Goal: Task Accomplishment & Management: Complete application form

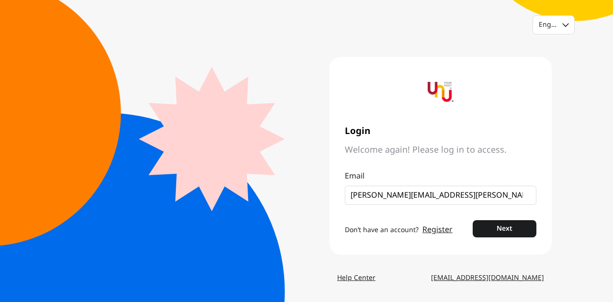
type input "Araya.Panya@ktc.co.th"
click at [472, 220] on button "Next" at bounding box center [504, 228] width 64 height 17
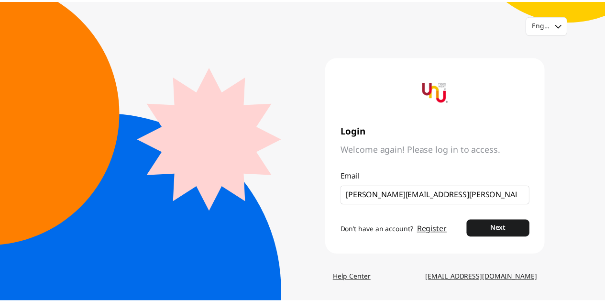
scroll to position [0, 0]
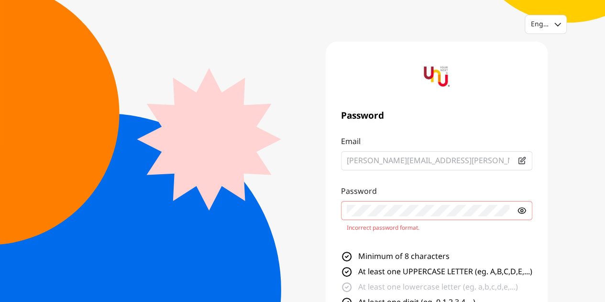
click at [524, 212] on icon at bounding box center [522, 211] width 8 height 6
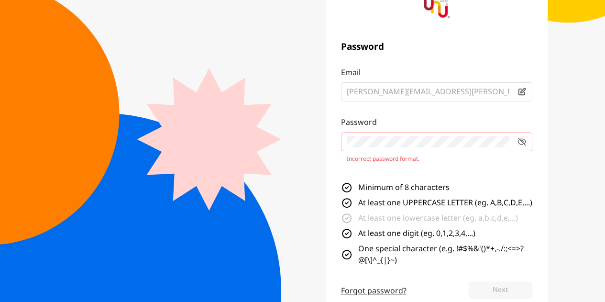
scroll to position [127, 0]
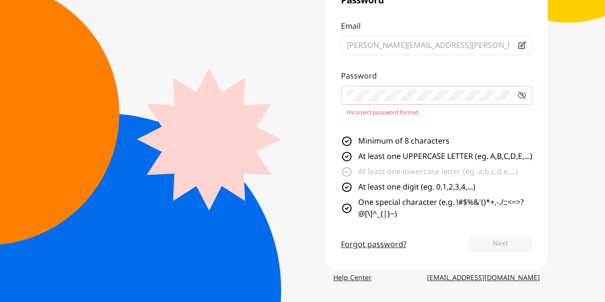
click at [462, 109] on p "Incorrect password format." at bounding box center [437, 113] width 180 height 8
click at [401, 267] on div "Password Email Araya.Panya@ktc.co.th Password Incorrect password format. Minimu…" at bounding box center [437, 97] width 222 height 343
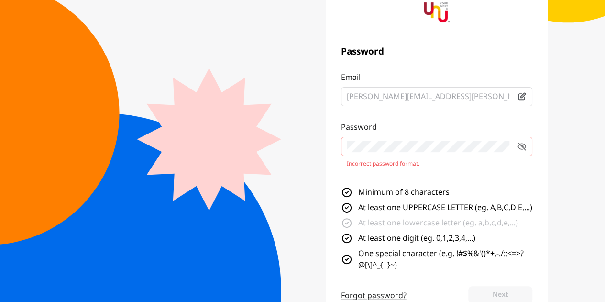
scroll to position [0, 0]
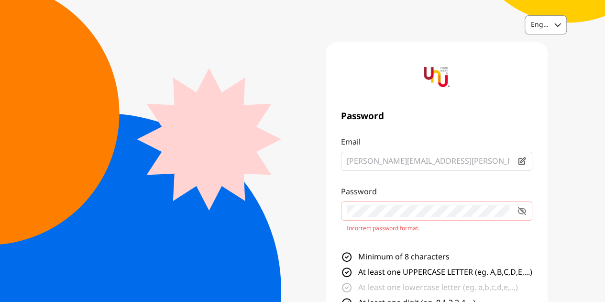
click at [540, 24] on div "English" at bounding box center [540, 25] width 18 height 10
drag, startPoint x: 547, startPoint y: 63, endPoint x: 542, endPoint y: 66, distance: 5.6
click at [548, 63] on div "Thai" at bounding box center [545, 65] width 41 height 17
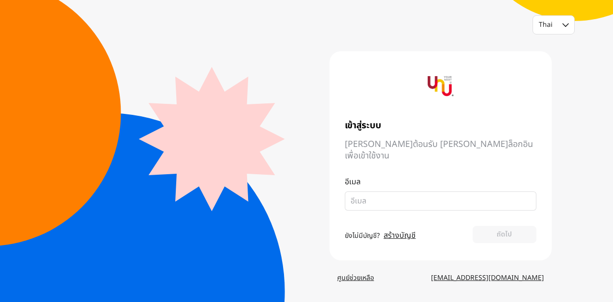
click at [560, 124] on div "Thai เข้าสู่ระบบ ยินดีต้อนรับ กรุณาล็อกอินเพื่อเข้าใช้งาน อีเมล ยังไม่มีบัญชี? …" at bounding box center [306, 151] width 613 height 302
click at [401, 230] on link "สร้างบัญชี" at bounding box center [399, 235] width 32 height 11
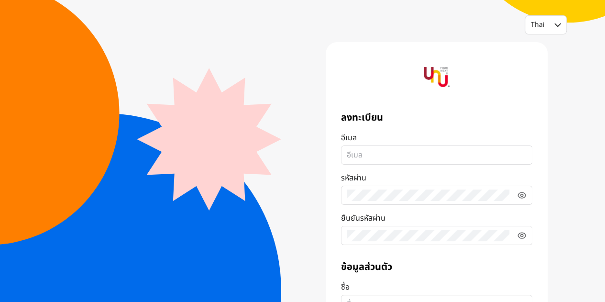
click at [386, 157] on input "อีเมล" at bounding box center [437, 154] width 180 height 11
type input "araya.apanya@ktc.co.th"
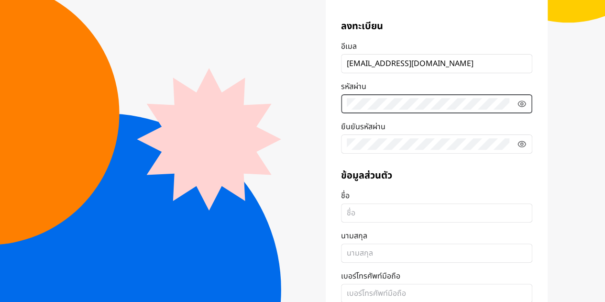
scroll to position [96, 0]
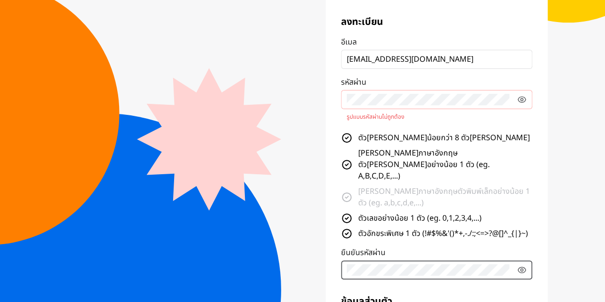
click at [392, 143] on div "ลงทะเบียน อีเมล araya.apanya@ktc.co.th รหัสผ่าน รูปแบบรหัสผ่านไม่ถูกต้อง ตัวอัก…" at bounding box center [436, 147] width 191 height 264
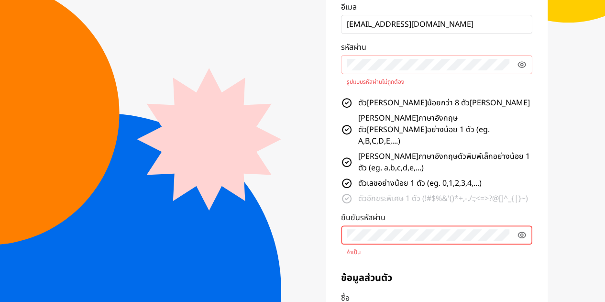
scroll to position [144, 0]
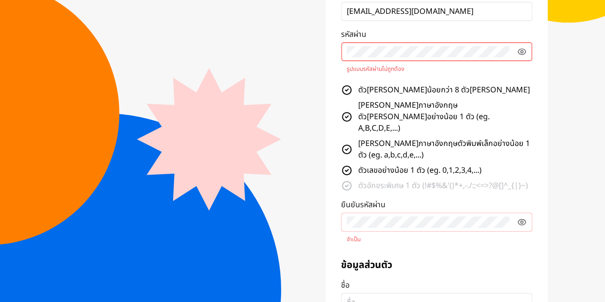
click at [343, 49] on fieldset at bounding box center [436, 51] width 191 height 19
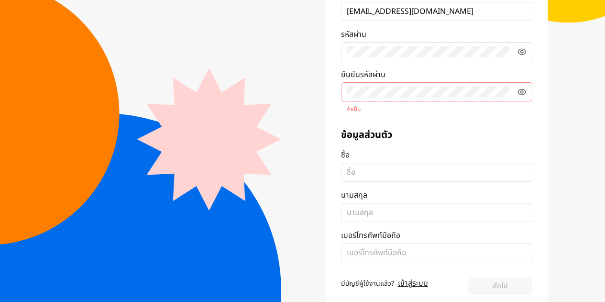
click at [345, 93] on fieldset at bounding box center [436, 91] width 191 height 19
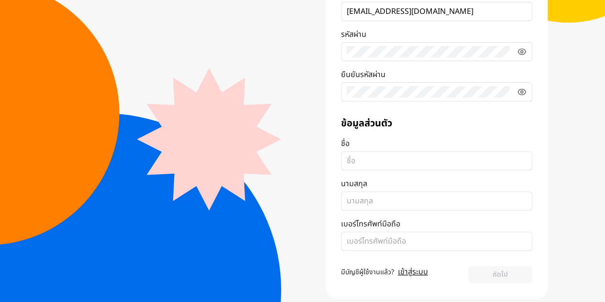
drag, startPoint x: 368, startPoint y: 167, endPoint x: 371, endPoint y: 157, distance: 10.0
click at [369, 167] on fieldset at bounding box center [436, 160] width 191 height 19
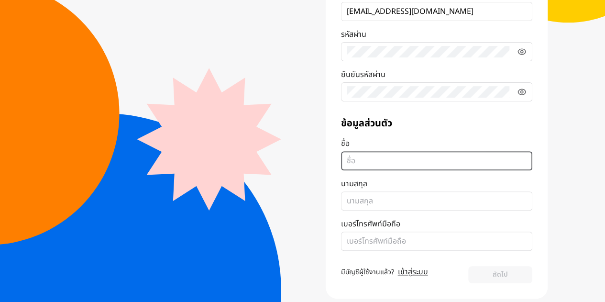
click at [369, 167] on input "ชื่อ" at bounding box center [437, 160] width 180 height 11
click at [371, 156] on input "ชื่อ" at bounding box center [437, 160] width 180 height 11
type input "Araya"
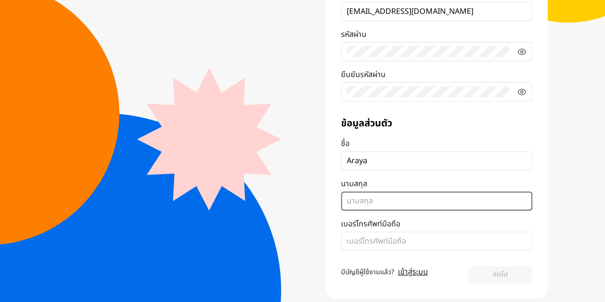
click at [379, 202] on input "นามสกุล" at bounding box center [437, 200] width 180 height 11
type input "Panya"
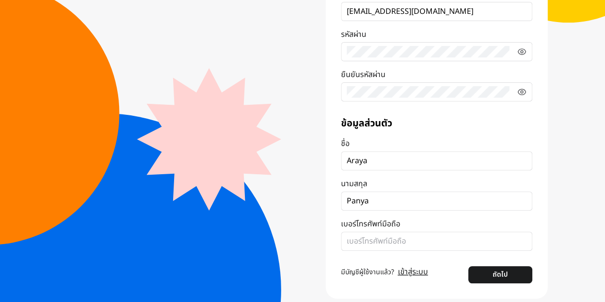
click at [383, 234] on fieldset at bounding box center [436, 241] width 191 height 19
click at [383, 235] on input "เบอร์โทรศัพท์มือถือ" at bounding box center [437, 240] width 180 height 11
click at [383, 234] on fieldset at bounding box center [436, 241] width 191 height 19
click at [383, 235] on input "เบอร์โทรศัพท์มือถือ" at bounding box center [437, 240] width 180 height 11
click at [401, 247] on fieldset at bounding box center [436, 241] width 191 height 19
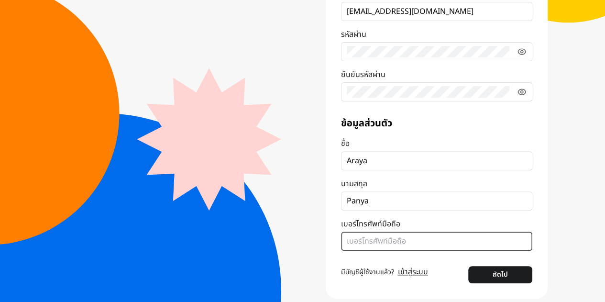
click at [401, 247] on input "เบอร์โทรศัพท์มือถือ" at bounding box center [437, 240] width 180 height 11
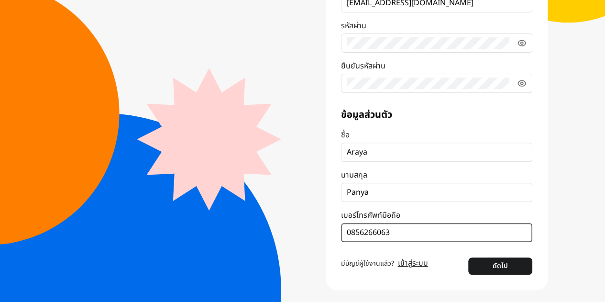
scroll to position [155, 0]
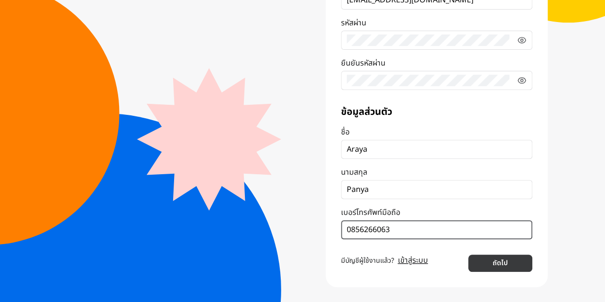
type input "0856266063"
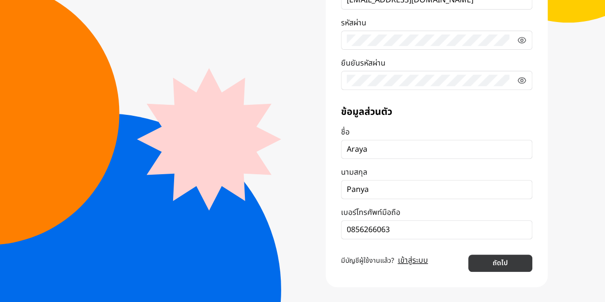
drag, startPoint x: 484, startPoint y: 261, endPoint x: 475, endPoint y: 261, distance: 9.1
click at [484, 261] on button "ถัดไป" at bounding box center [501, 263] width 64 height 17
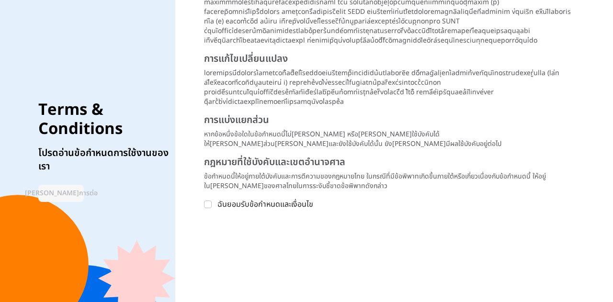
scroll to position [1417, 0]
click at [211, 205] on icon at bounding box center [208, 204] width 6 height 6
click at [212, 205] on input "ฉันยอมรับข้อกำหนดและเงื่อนไข" at bounding box center [208, 205] width 8 height 8
checkbox input "true"
click at [77, 185] on button "ดำเนินการต่อ" at bounding box center [60, 193] width 45 height 17
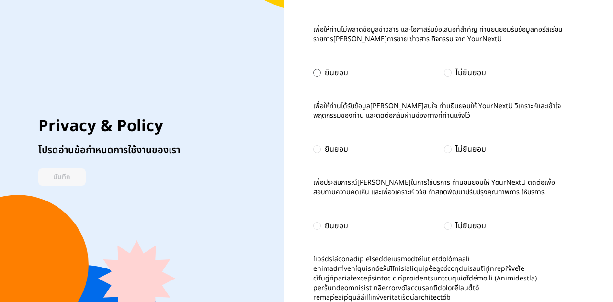
click at [313, 75] on div at bounding box center [317, 73] width 8 height 8
click at [317, 153] on div at bounding box center [317, 149] width 8 height 8
click at [315, 230] on div at bounding box center [317, 226] width 8 height 8
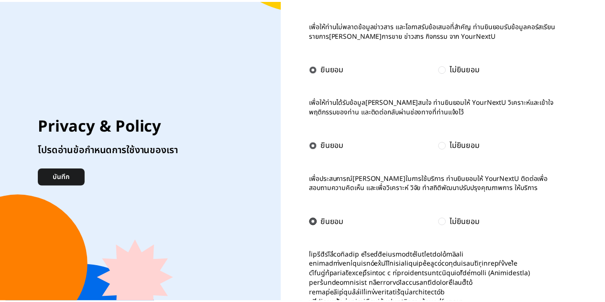
scroll to position [5, 0]
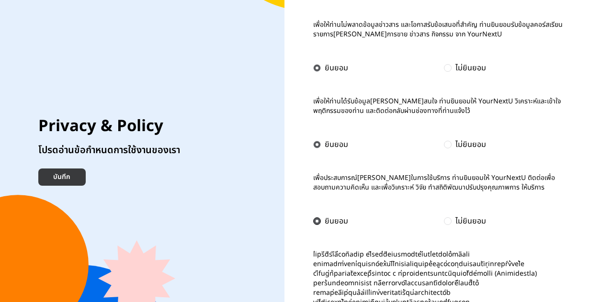
click at [79, 178] on button "บันทึก" at bounding box center [61, 176] width 47 height 17
checkbox input "true"
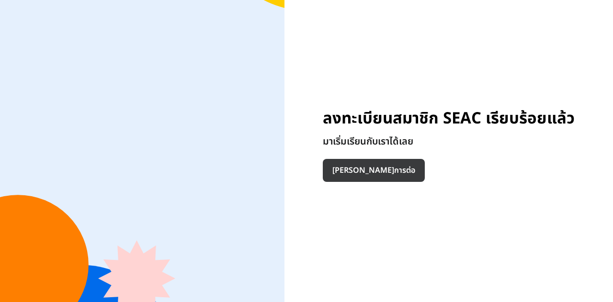
drag, startPoint x: 376, startPoint y: 165, endPoint x: 417, endPoint y: 167, distance: 41.2
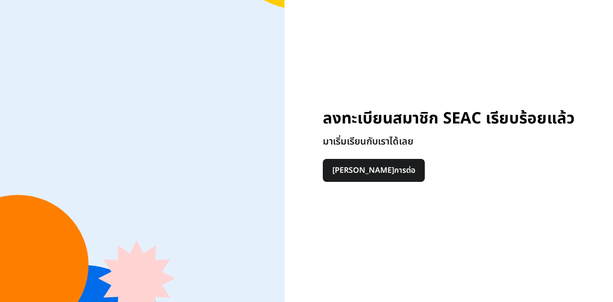
click at [376, 165] on button "ดำเนินการต่อ" at bounding box center [374, 170] width 102 height 23
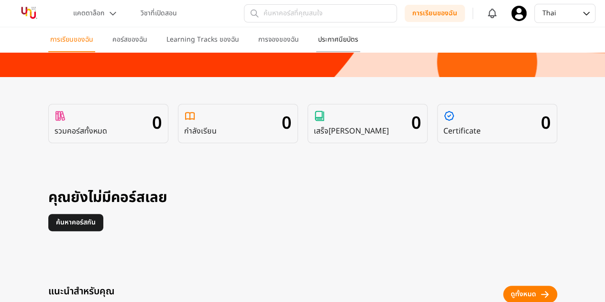
scroll to position [48, 0]
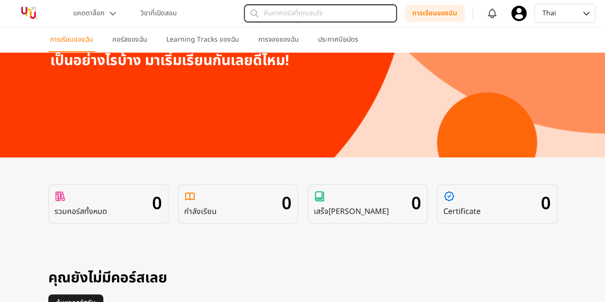
click at [312, 17] on input "text" at bounding box center [320, 13] width 153 height 18
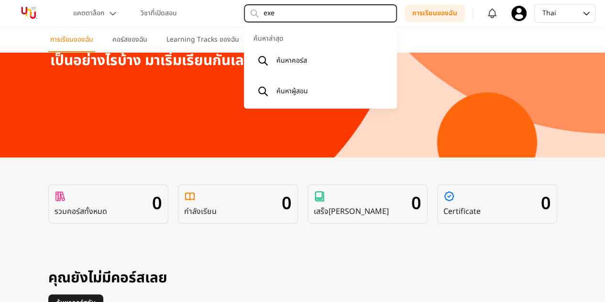
type input "exel"
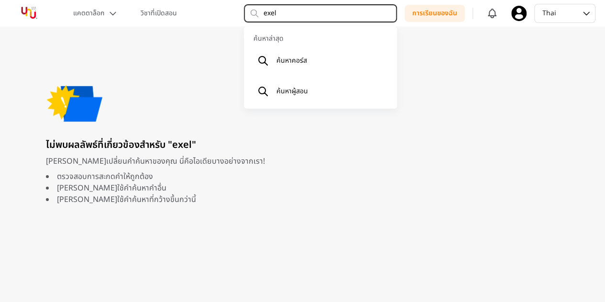
click at [322, 12] on input "exel" at bounding box center [320, 13] width 153 height 18
type input "e"
type input "excel"
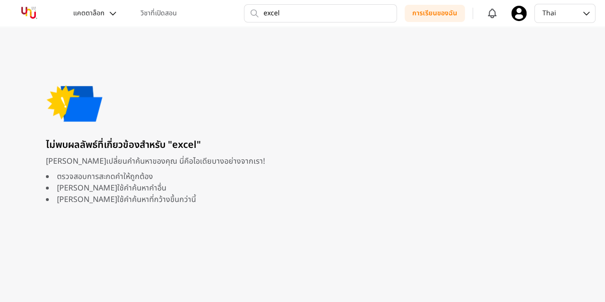
click at [108, 18] on button "แคตตาล็อก" at bounding box center [95, 13] width 56 height 17
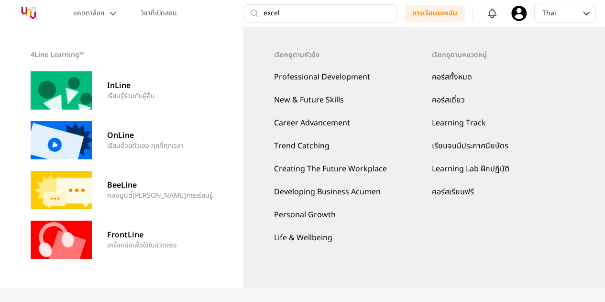
click at [131, 15] on div "แคตตาล็อก วิชาที่เปิดสอน" at bounding box center [124, 13] width 115 height 17
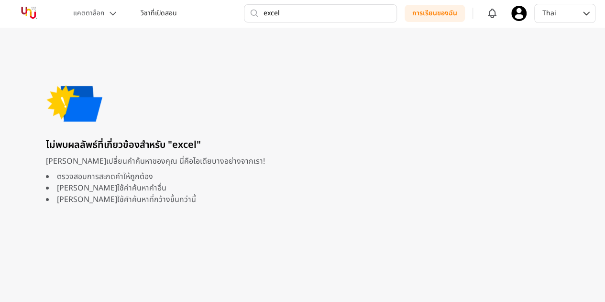
click at [163, 16] on p "วิชาที่เปิดสอน" at bounding box center [159, 14] width 36 height 10
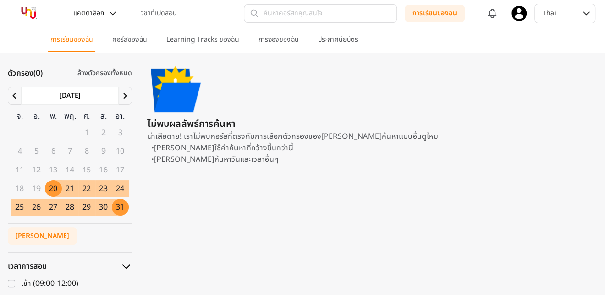
click at [102, 14] on p "แคตตาล็อก" at bounding box center [88, 14] width 31 height 10
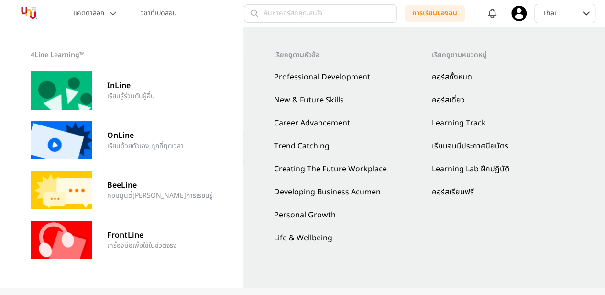
click at [354, 56] on p "เรียกดูตามหัวข้อ" at bounding box center [345, 55] width 143 height 10
click at [297, 43] on div "เรียกดูตามหัวข้อ Professional Development New & Future Skills Career Advancemen…" at bounding box center [425, 157] width 362 height 260
click at [105, 14] on button "แคตตาล็อก" at bounding box center [95, 13] width 56 height 17
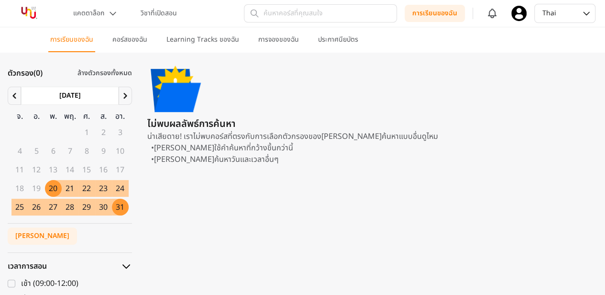
click at [63, 40] on p "การเรียนของฉัน" at bounding box center [71, 40] width 43 height 10
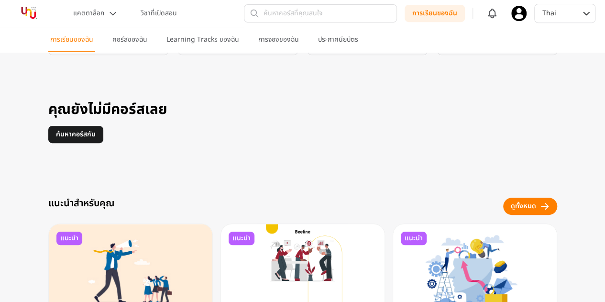
scroll to position [191, 0]
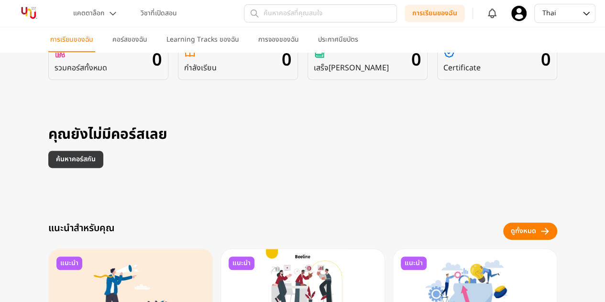
click at [84, 161] on p "ค้นหาคอร์สกัน" at bounding box center [76, 160] width 40 height 10
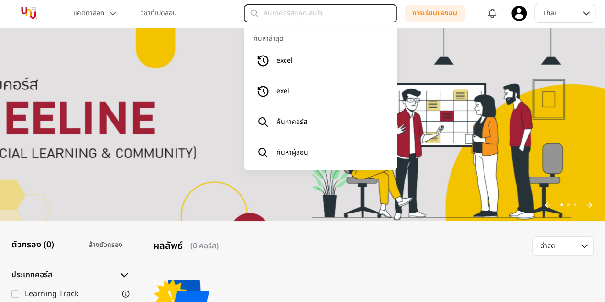
click at [311, 14] on input "text" at bounding box center [320, 13] width 153 height 18
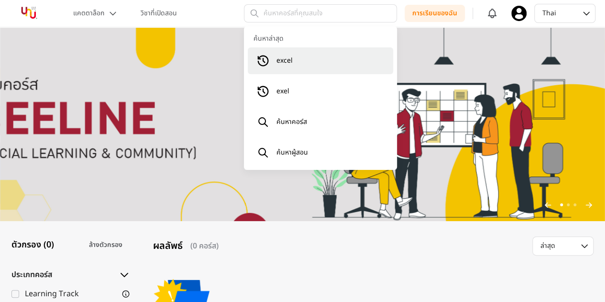
click at [275, 64] on li "excel" at bounding box center [320, 60] width 145 height 27
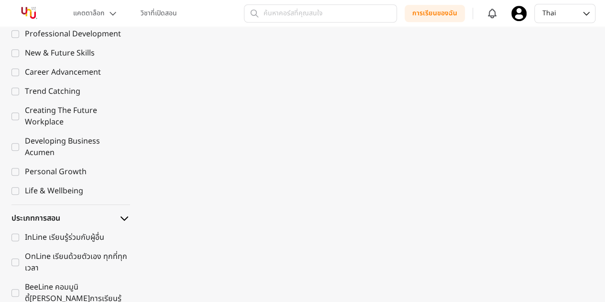
scroll to position [335, 0]
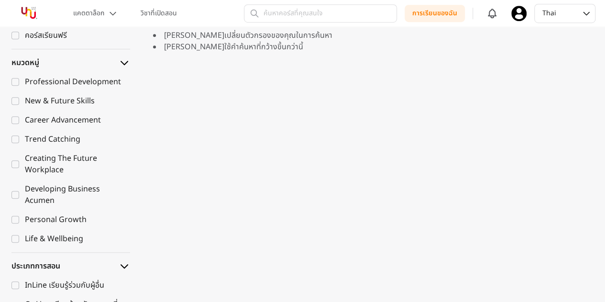
click at [53, 188] on div "Developing Business Acumen" at bounding box center [77, 194] width 105 height 23
click at [19, 191] on input "Developing Business Acumen" at bounding box center [15, 195] width 8 height 8
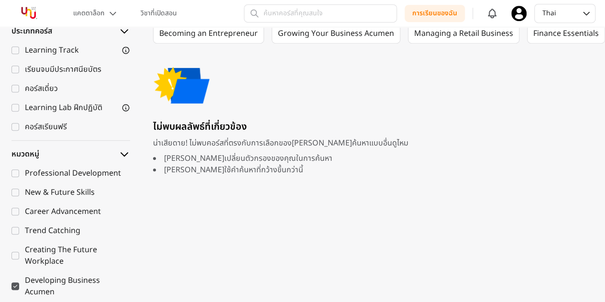
scroll to position [144, 0]
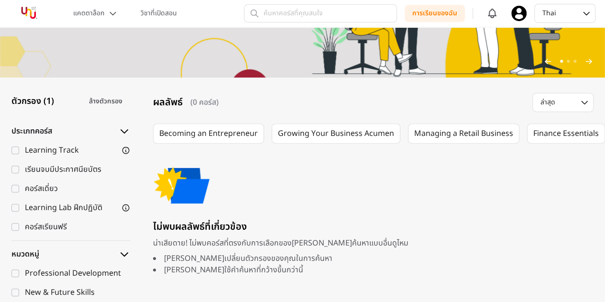
drag, startPoint x: 52, startPoint y: 187, endPoint x: 57, endPoint y: 185, distance: 6.1
click at [52, 187] on div "คอร์สเดี่ยว" at bounding box center [77, 188] width 105 height 11
click at [19, 187] on input "คอร์สเดี่ยว" at bounding box center [15, 189] width 8 height 8
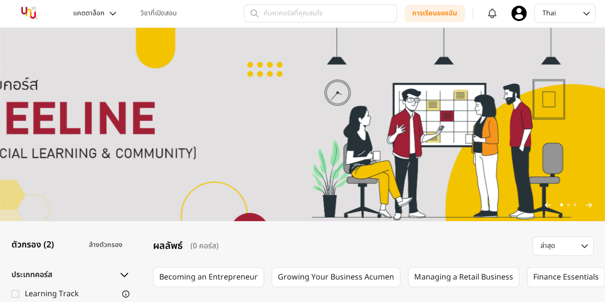
click at [85, 12] on p "แคตตาล็อก" at bounding box center [88, 14] width 31 height 10
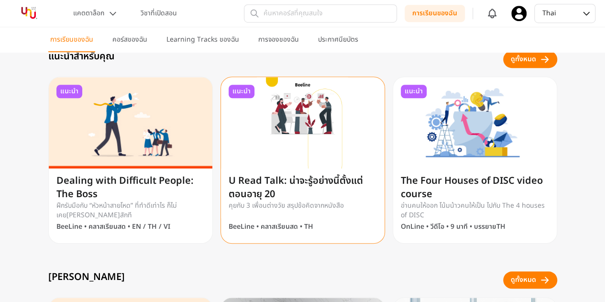
scroll to position [339, 0]
